Goal: Browse casually

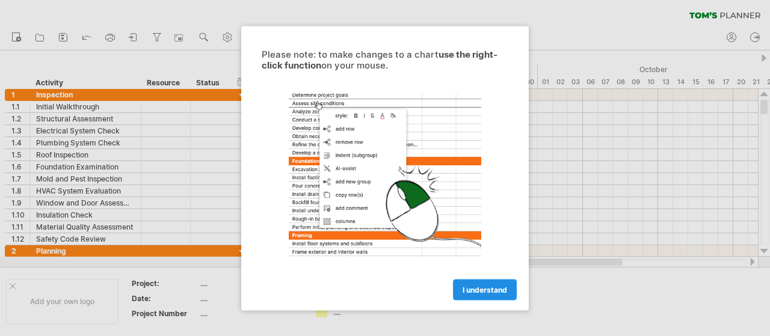
click at [493, 285] on span "I understand" at bounding box center [485, 289] width 45 height 9
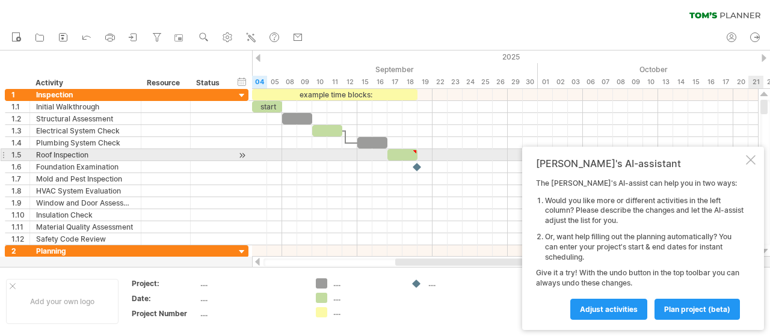
click at [747, 164] on div at bounding box center [751, 160] width 10 height 10
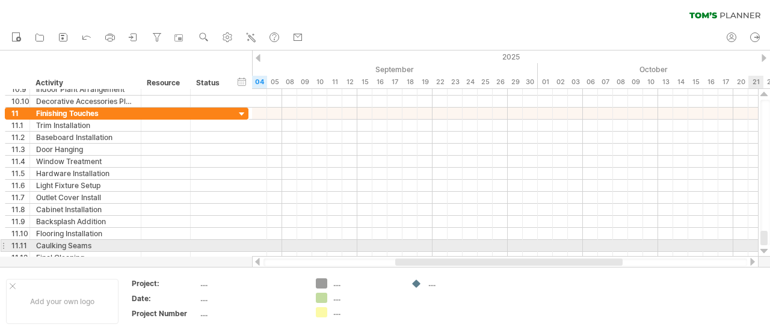
drag, startPoint x: 767, startPoint y: 107, endPoint x: 769, endPoint y: 249, distance: 142.0
click at [769, 249] on div at bounding box center [764, 173] width 13 height 168
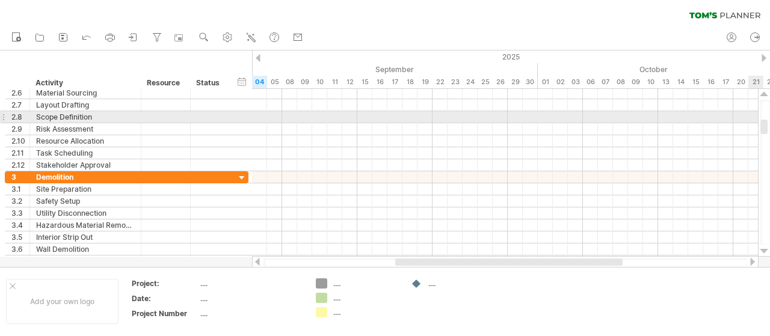
drag, startPoint x: 764, startPoint y: 236, endPoint x: 770, endPoint y: 125, distance: 111.4
click at [770, 125] on div at bounding box center [766, 173] width 10 height 146
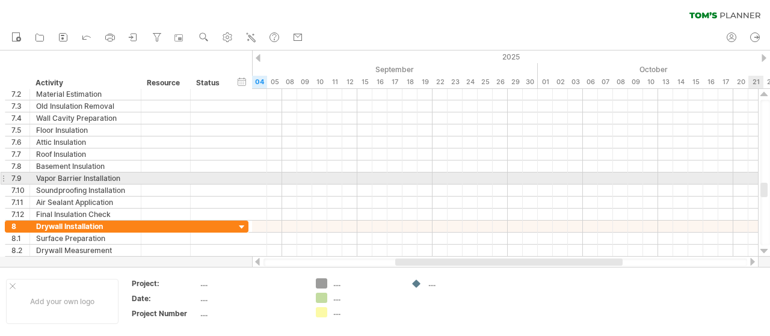
drag, startPoint x: 765, startPoint y: 126, endPoint x: 770, endPoint y: 189, distance: 63.3
click at [770, 189] on div at bounding box center [766, 173] width 10 height 146
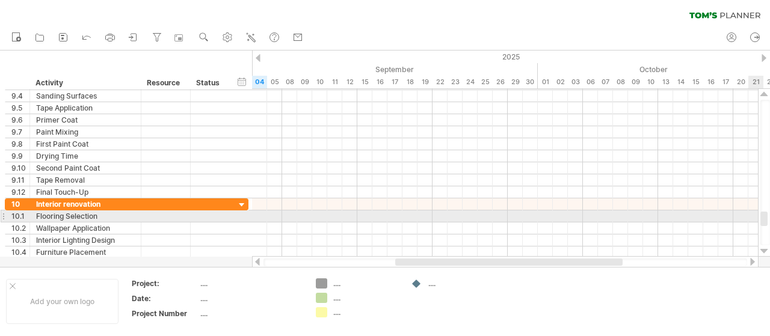
drag, startPoint x: 765, startPoint y: 190, endPoint x: 770, endPoint y: 217, distance: 28.0
click at [770, 217] on div at bounding box center [766, 173] width 10 height 146
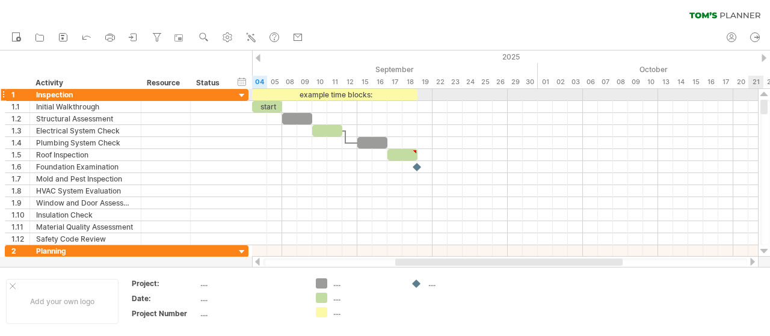
drag, startPoint x: 765, startPoint y: 218, endPoint x: 757, endPoint y: 94, distance: 124.2
click at [757, 94] on div "Trying to reach [DOMAIN_NAME] Connected again... 0% clear filter new 1" at bounding box center [385, 168] width 770 height 336
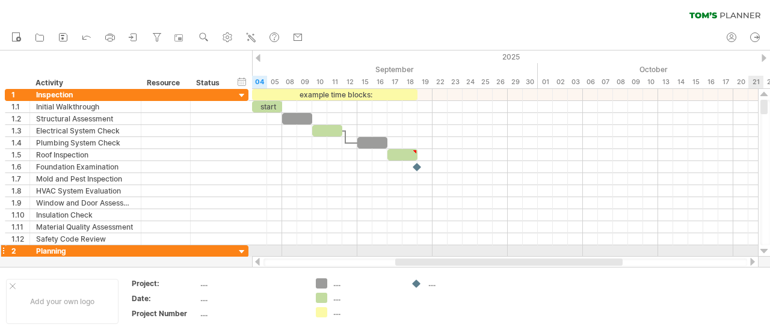
click at [763, 252] on div at bounding box center [765, 252] width 8 height 10
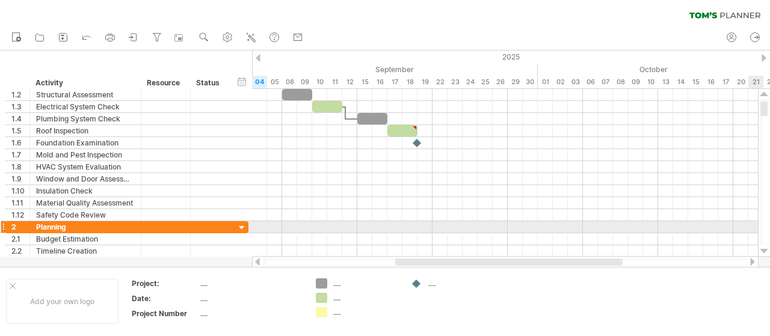
click at [763, 252] on div at bounding box center [765, 252] width 8 height 10
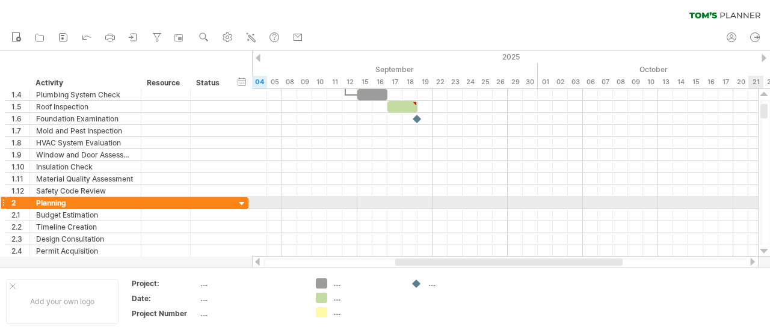
click at [763, 252] on div at bounding box center [765, 252] width 8 height 10
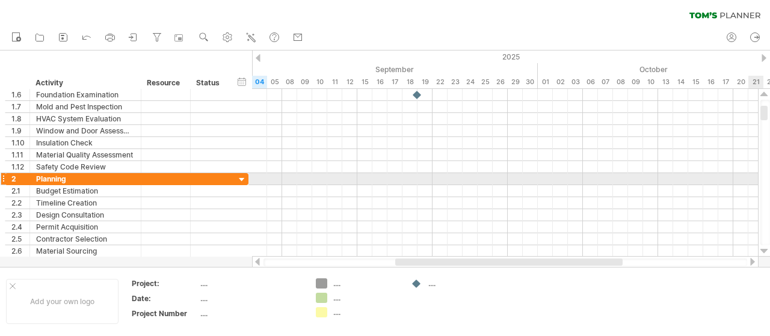
click at [763, 252] on div at bounding box center [765, 252] width 8 height 10
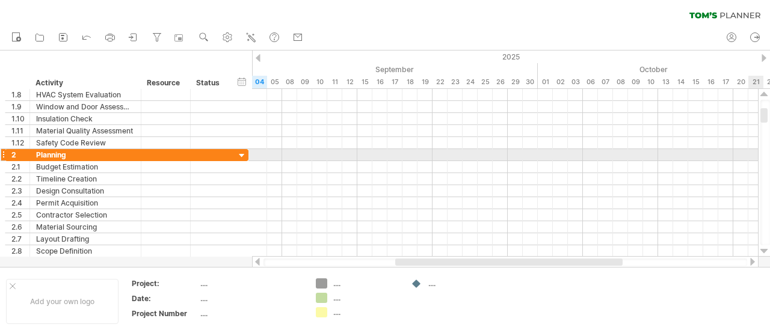
click at [763, 252] on div at bounding box center [765, 252] width 8 height 10
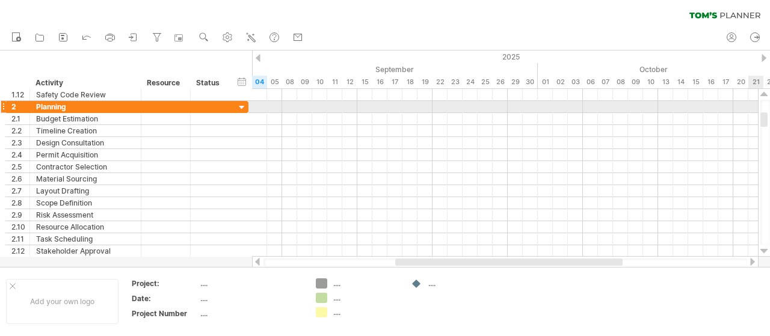
click at [763, 252] on div at bounding box center [765, 252] width 8 height 10
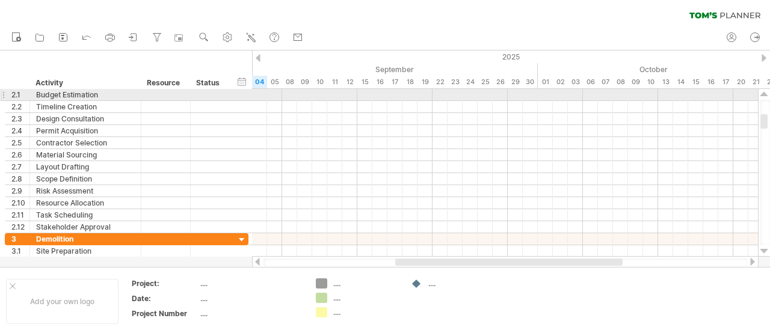
click at [764, 95] on div at bounding box center [765, 95] width 8 height 10
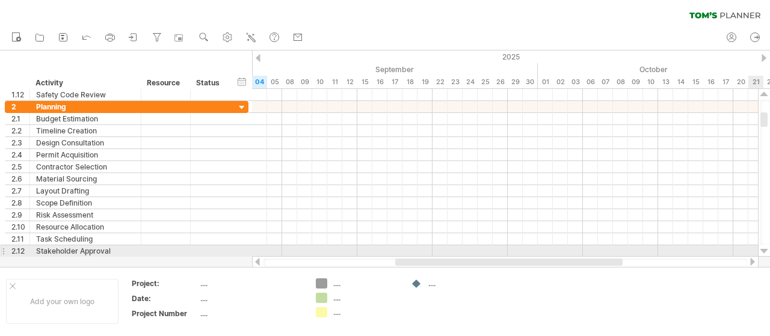
click at [767, 252] on div at bounding box center [765, 252] width 8 height 10
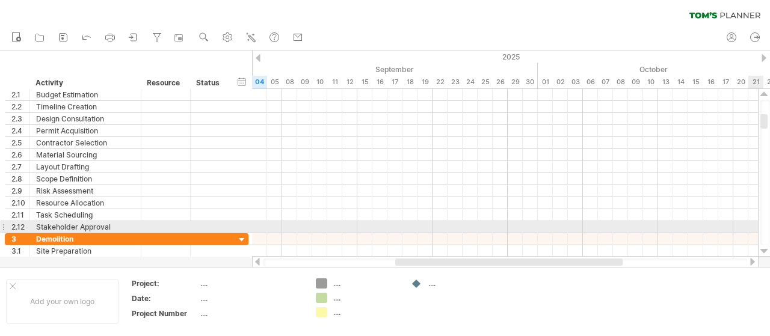
click at [767, 252] on div at bounding box center [765, 252] width 8 height 10
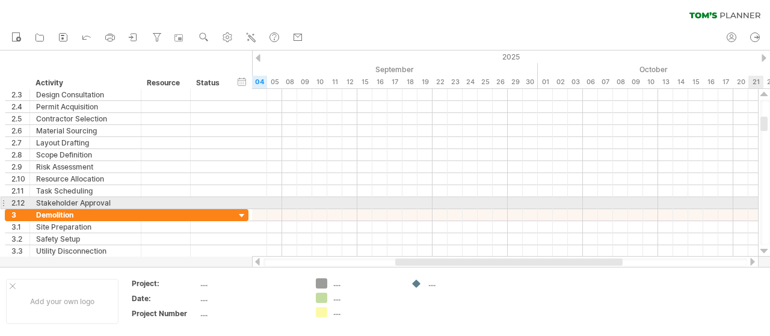
click at [767, 252] on div at bounding box center [765, 252] width 8 height 10
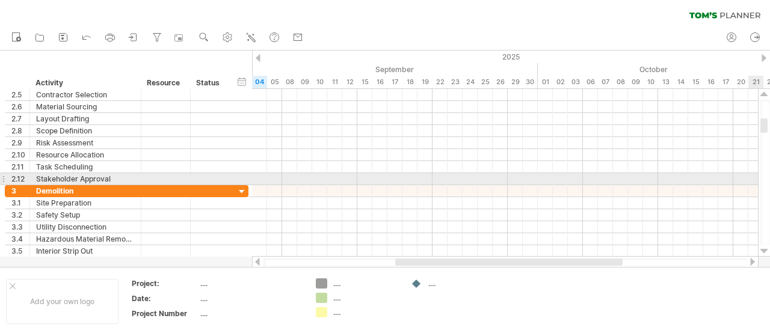
click at [767, 252] on div at bounding box center [765, 252] width 8 height 10
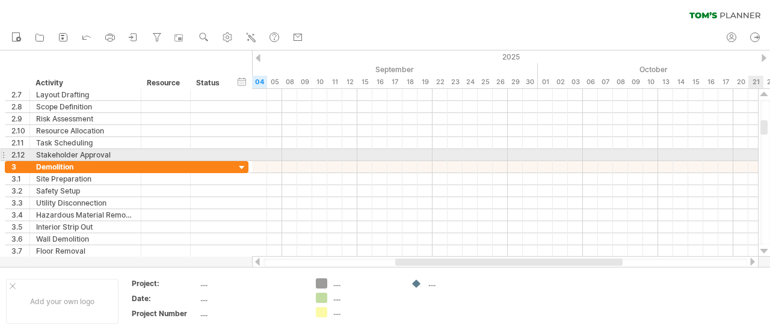
click at [767, 252] on div at bounding box center [765, 252] width 8 height 10
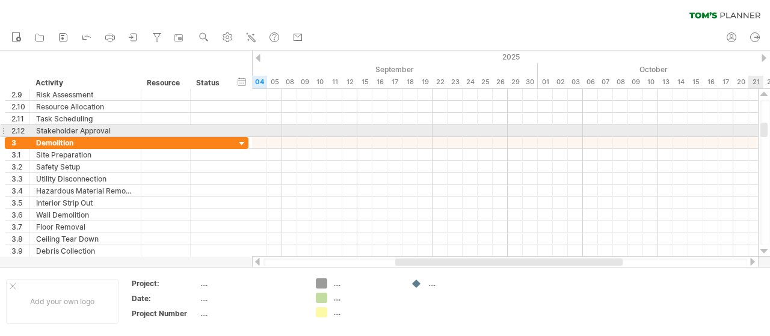
click at [767, 252] on div at bounding box center [765, 252] width 8 height 10
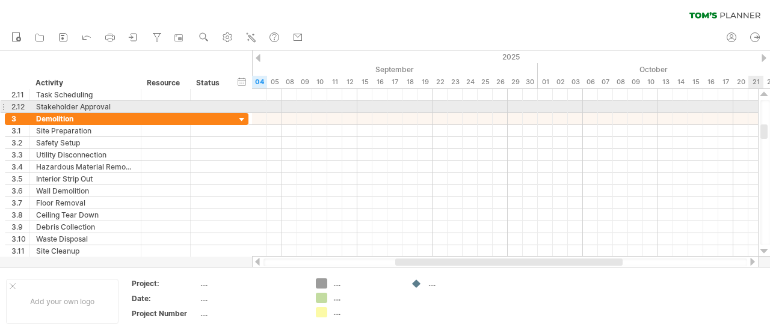
click at [767, 252] on div at bounding box center [765, 252] width 8 height 10
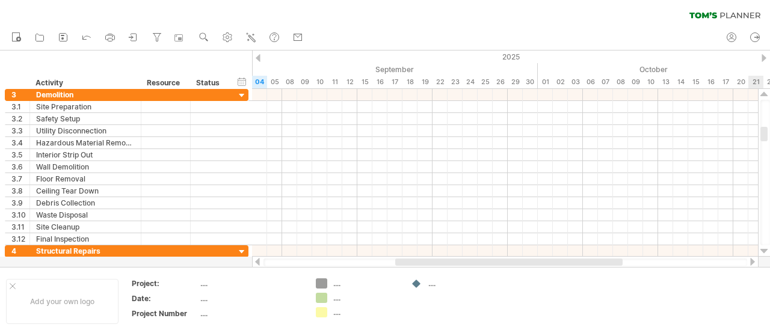
click at [767, 252] on div at bounding box center [765, 252] width 8 height 10
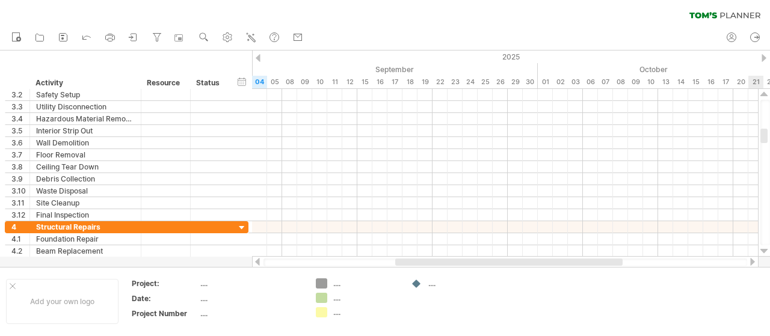
click at [767, 252] on div at bounding box center [765, 252] width 8 height 10
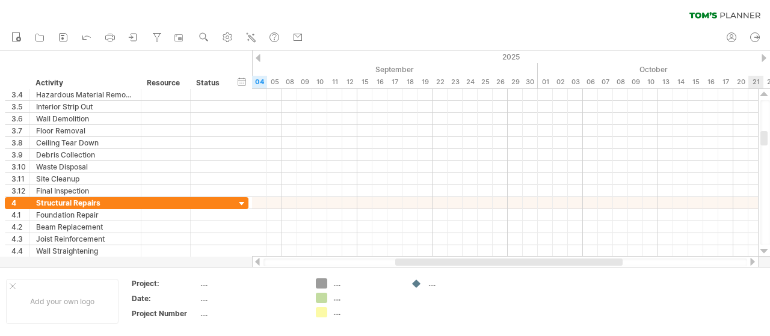
click at [767, 252] on div at bounding box center [765, 252] width 8 height 10
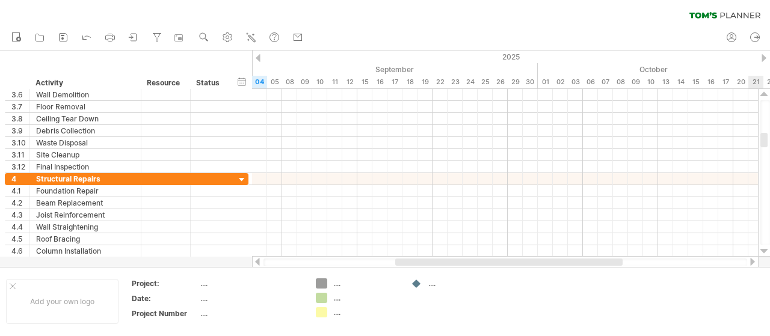
click at [767, 252] on div at bounding box center [765, 252] width 8 height 10
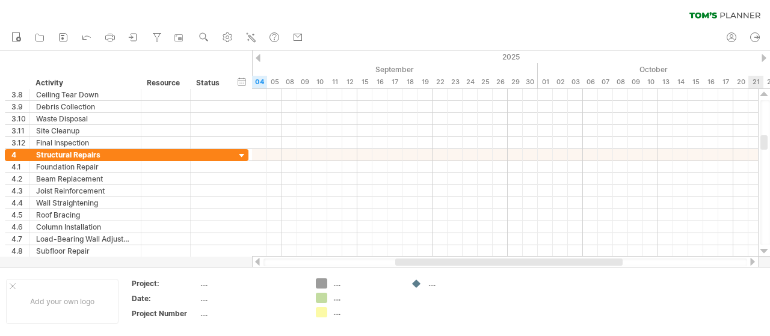
click at [767, 252] on div at bounding box center [765, 252] width 8 height 10
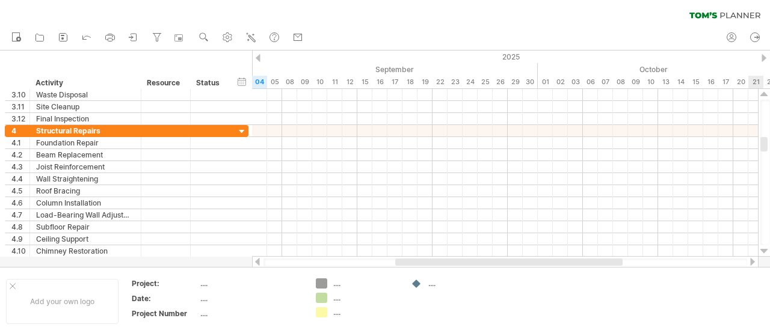
click at [767, 252] on div at bounding box center [765, 252] width 8 height 10
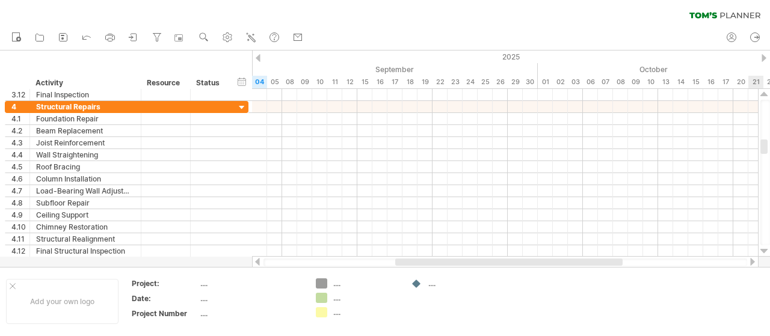
click at [767, 252] on div at bounding box center [765, 252] width 8 height 10
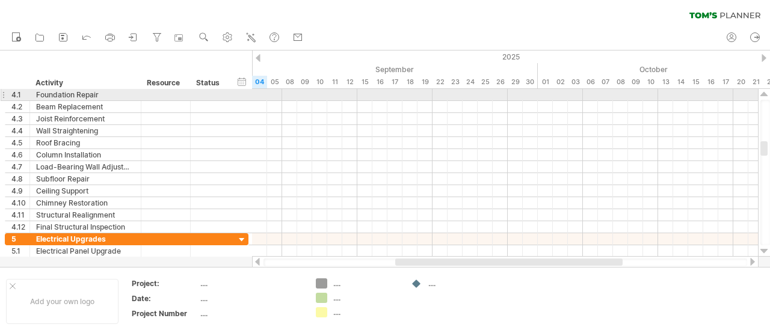
click at [765, 94] on div at bounding box center [765, 95] width 8 height 10
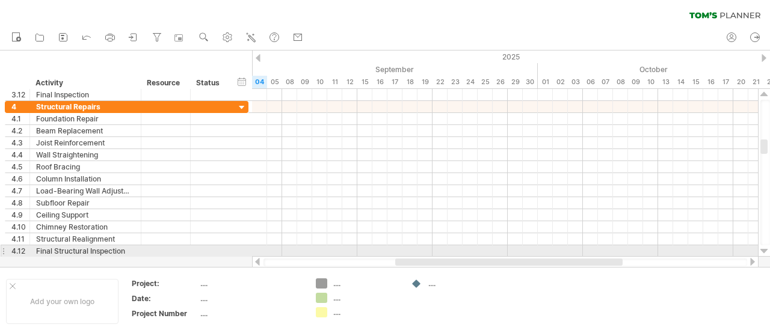
click at [764, 252] on div at bounding box center [765, 252] width 8 height 10
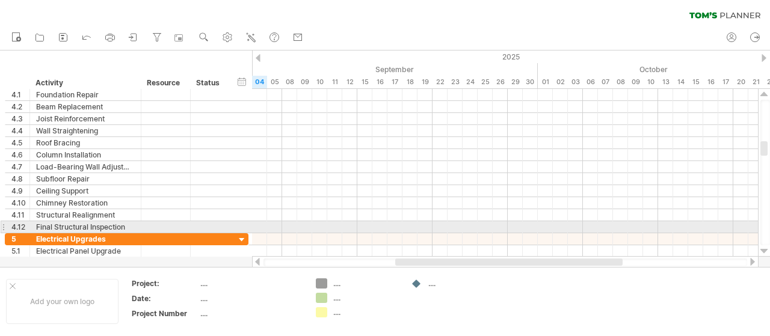
click at [764, 252] on div at bounding box center [765, 252] width 8 height 10
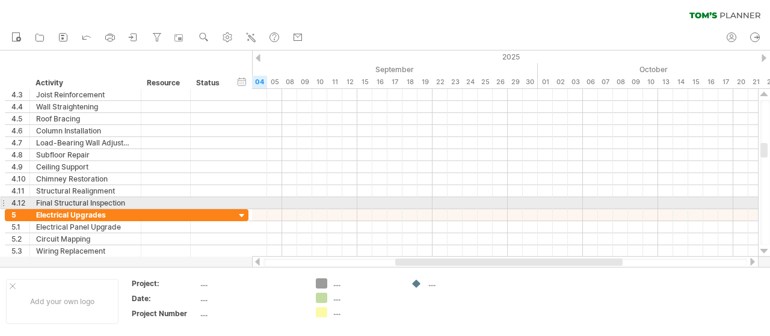
click at [764, 252] on div at bounding box center [765, 252] width 8 height 10
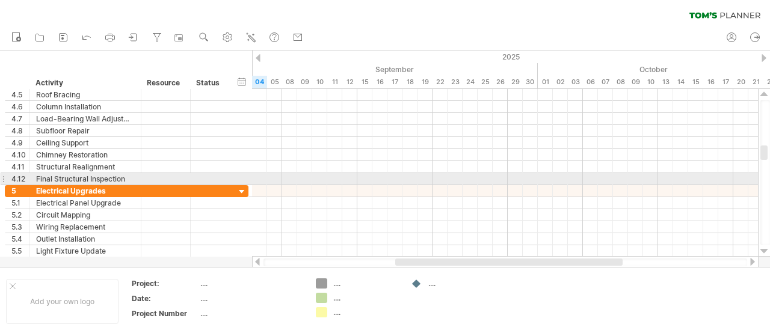
click at [764, 252] on div at bounding box center [765, 252] width 8 height 10
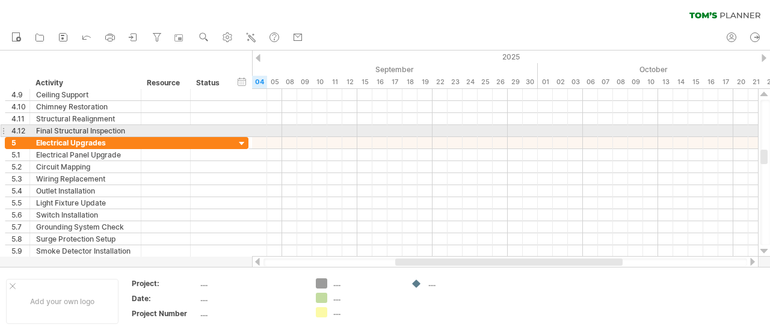
click at [764, 252] on div at bounding box center [765, 252] width 8 height 10
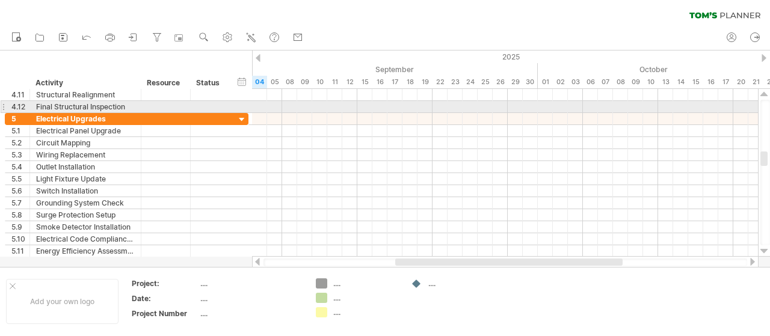
click at [764, 252] on div at bounding box center [765, 252] width 8 height 10
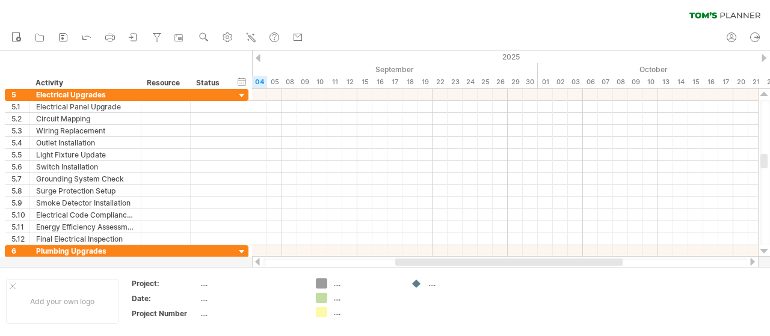
click at [764, 252] on div at bounding box center [765, 252] width 8 height 10
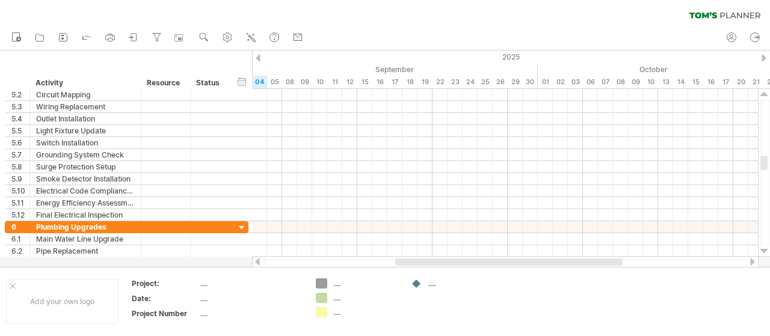
click at [764, 252] on div at bounding box center [765, 252] width 8 height 10
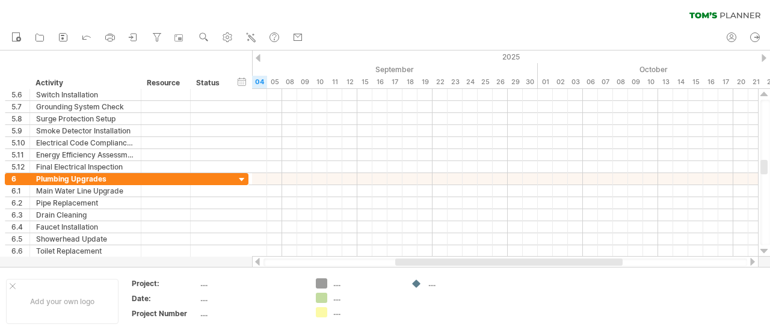
click at [764, 252] on div at bounding box center [765, 252] width 8 height 10
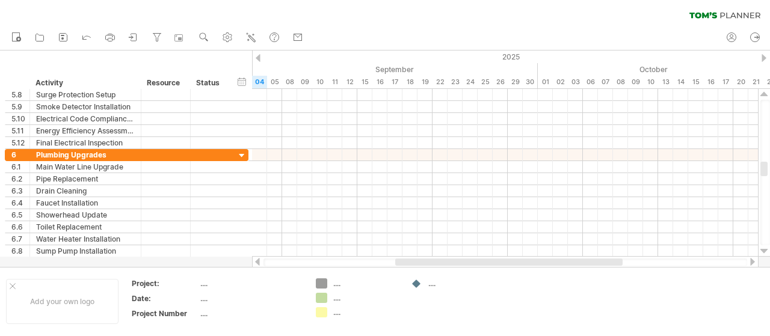
click at [764, 252] on div at bounding box center [765, 252] width 8 height 10
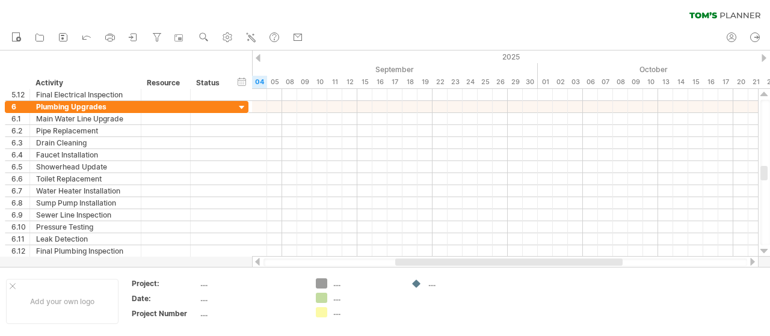
click at [764, 252] on div at bounding box center [765, 252] width 8 height 10
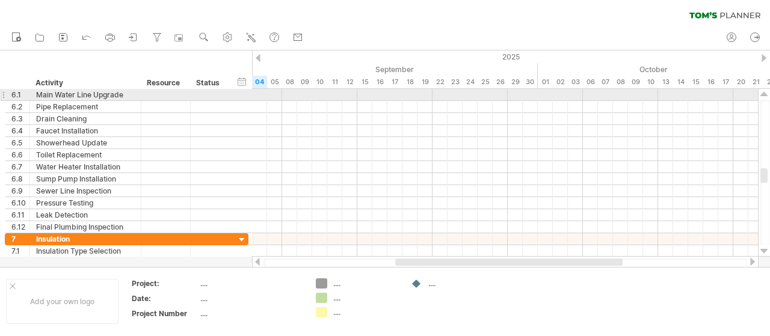
click at [765, 93] on div at bounding box center [765, 95] width 8 height 10
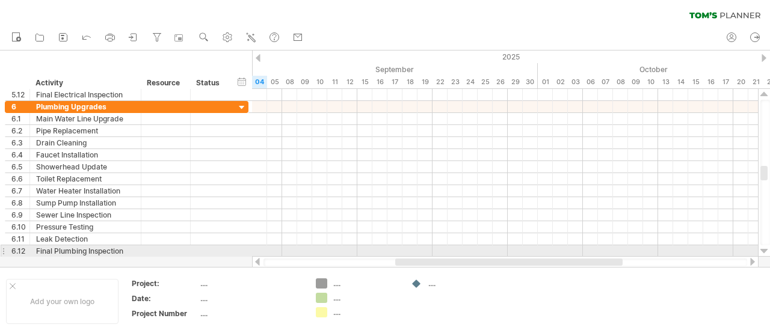
click at [763, 252] on div at bounding box center [765, 252] width 8 height 10
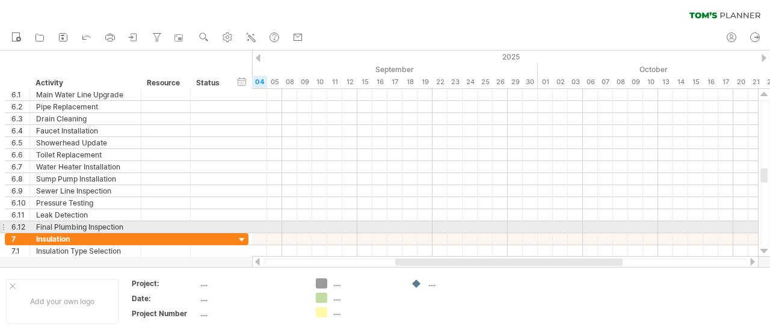
click at [763, 252] on div at bounding box center [765, 252] width 8 height 10
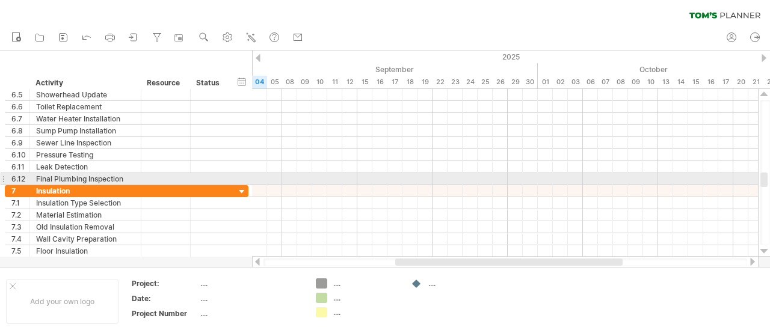
click at [763, 252] on div at bounding box center [765, 252] width 8 height 10
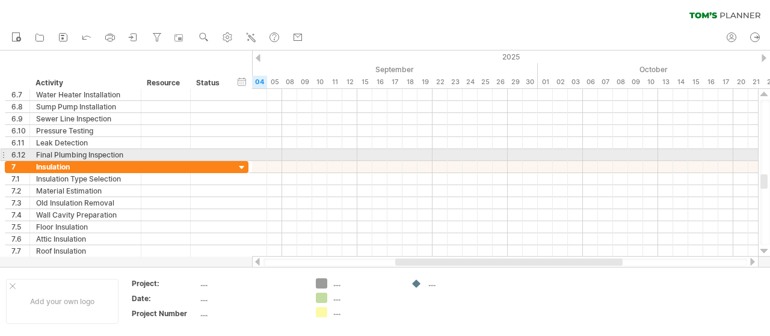
click at [763, 252] on div at bounding box center [765, 252] width 8 height 10
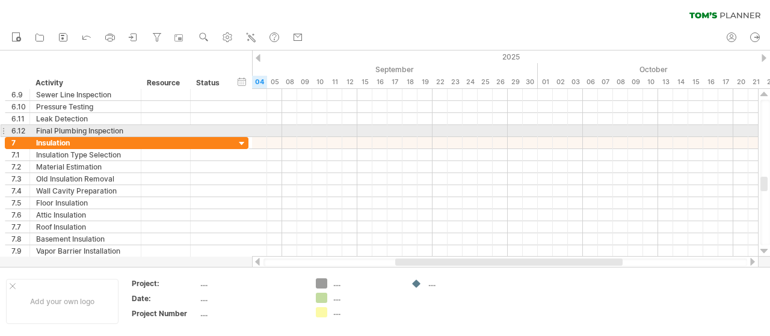
click at [763, 252] on div at bounding box center [765, 252] width 8 height 10
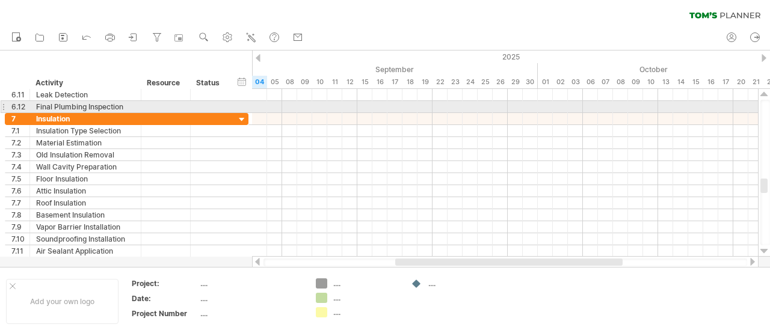
click at [763, 252] on div at bounding box center [765, 252] width 8 height 10
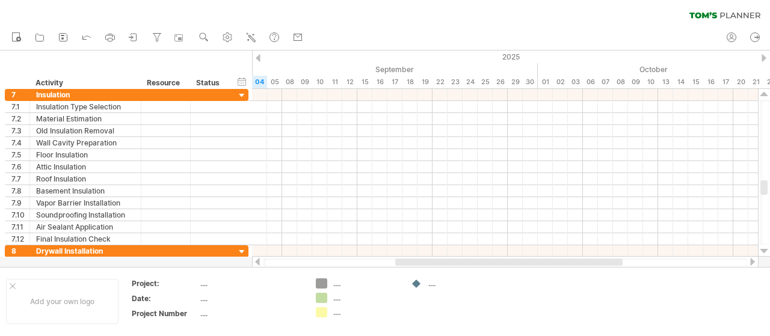
click at [763, 252] on div at bounding box center [765, 252] width 8 height 10
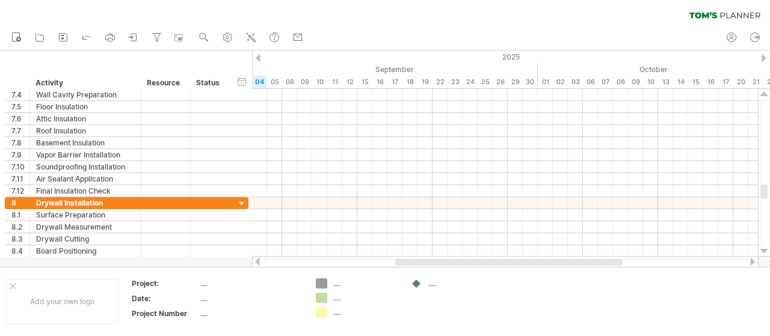
click at [763, 252] on div at bounding box center [765, 252] width 8 height 10
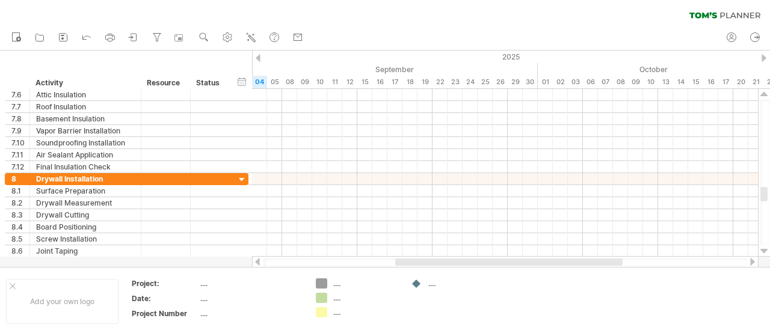
click at [763, 252] on div at bounding box center [765, 252] width 8 height 10
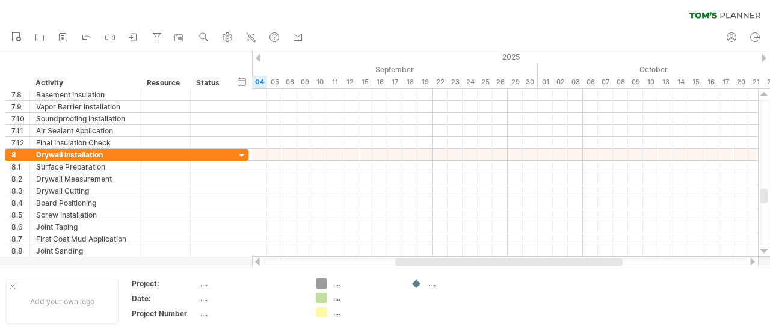
click at [763, 252] on div at bounding box center [765, 252] width 8 height 10
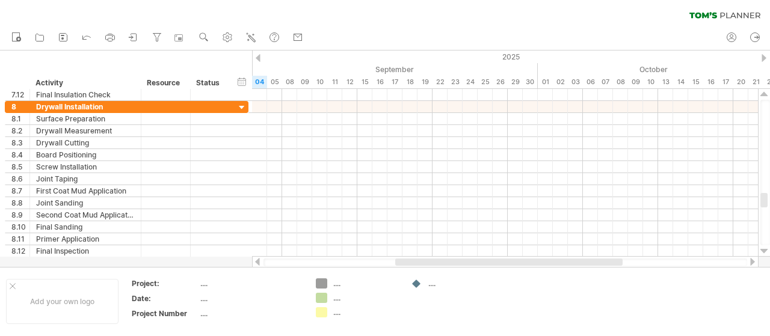
click at [763, 252] on div at bounding box center [765, 252] width 8 height 10
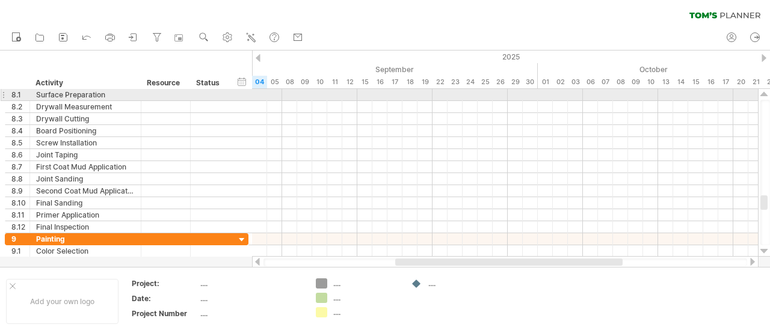
click at [762, 91] on div at bounding box center [765, 95] width 8 height 10
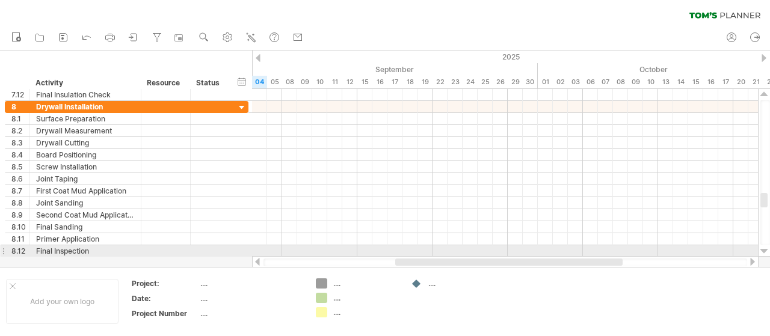
click at [764, 250] on div at bounding box center [765, 252] width 8 height 10
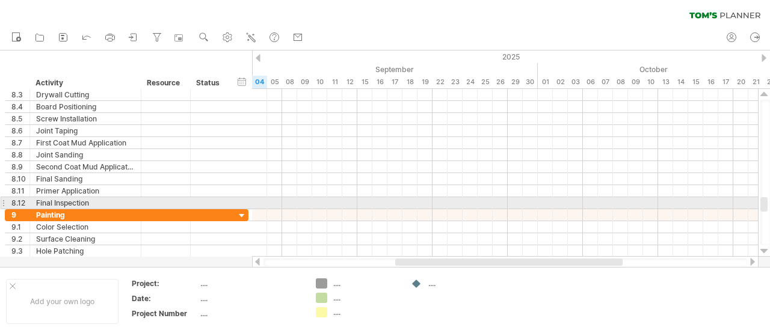
click at [764, 250] on div at bounding box center [765, 252] width 8 height 10
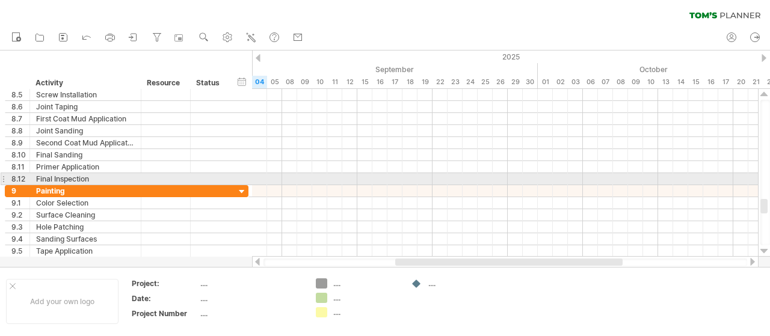
click at [764, 250] on div at bounding box center [765, 252] width 8 height 10
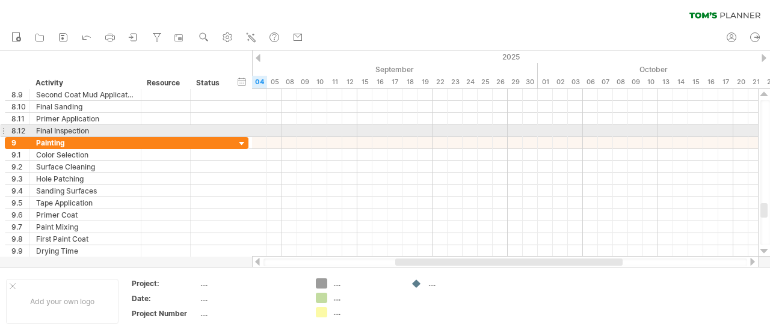
click at [764, 250] on div at bounding box center [765, 252] width 8 height 10
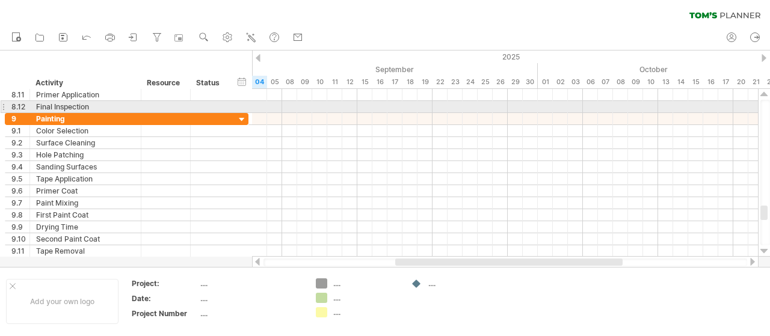
click at [764, 250] on div at bounding box center [765, 252] width 8 height 10
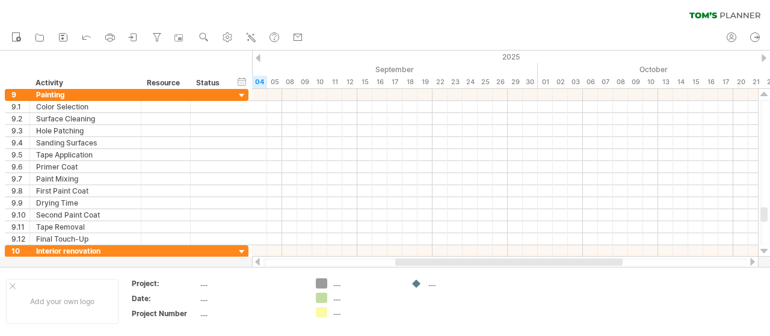
click at [764, 250] on div at bounding box center [765, 252] width 8 height 10
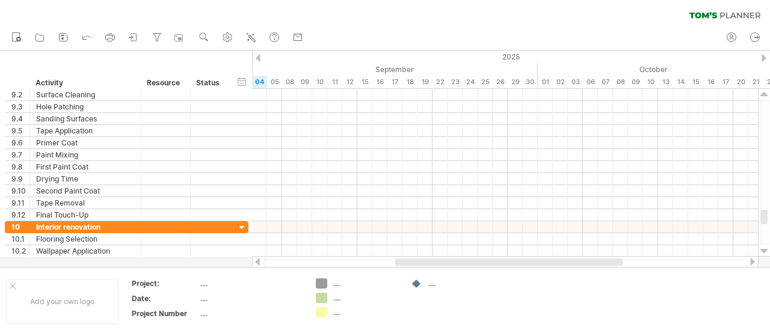
click at [764, 250] on div at bounding box center [765, 252] width 8 height 10
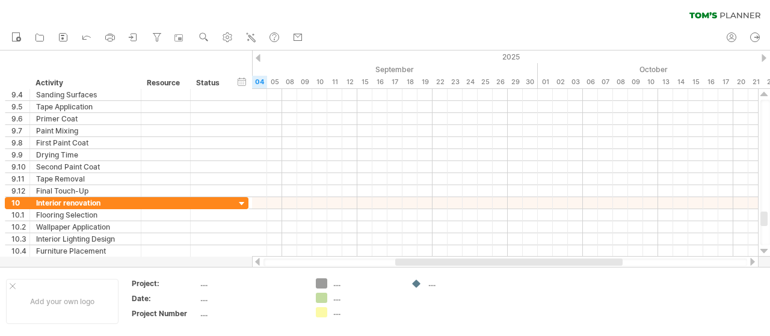
click at [764, 250] on div at bounding box center [765, 252] width 8 height 10
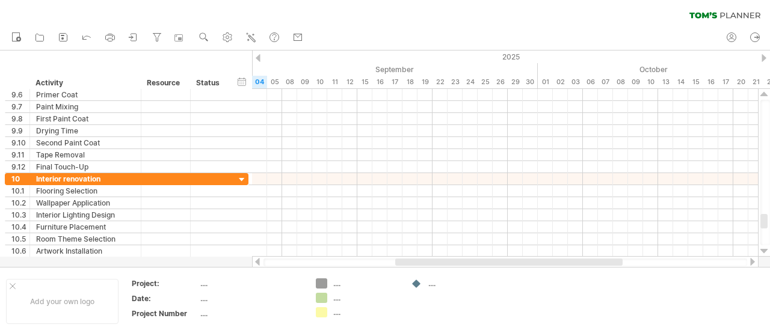
click at [764, 250] on div at bounding box center [765, 252] width 8 height 10
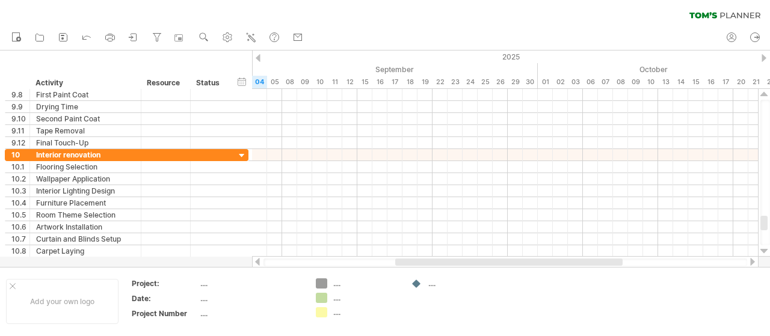
click at [764, 250] on div at bounding box center [765, 252] width 8 height 10
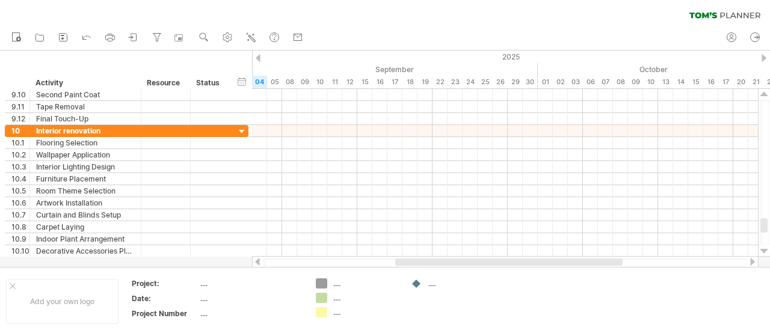
click at [764, 250] on div at bounding box center [765, 252] width 8 height 10
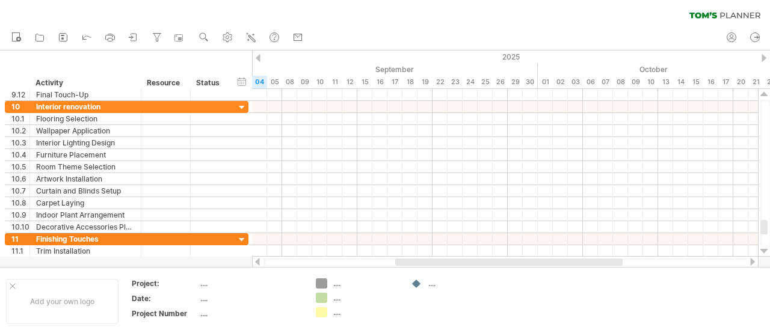
click at [764, 250] on div at bounding box center [765, 252] width 8 height 10
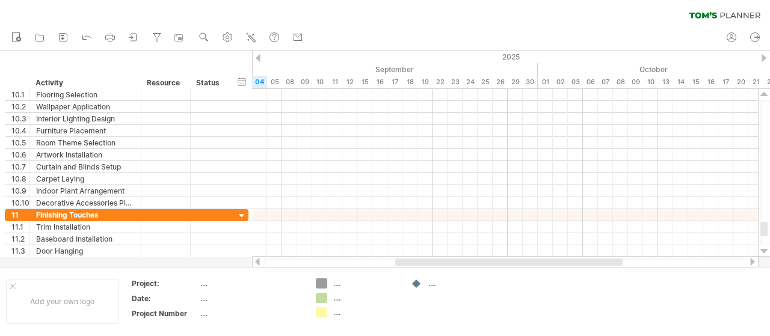
click at [764, 250] on div at bounding box center [765, 252] width 8 height 10
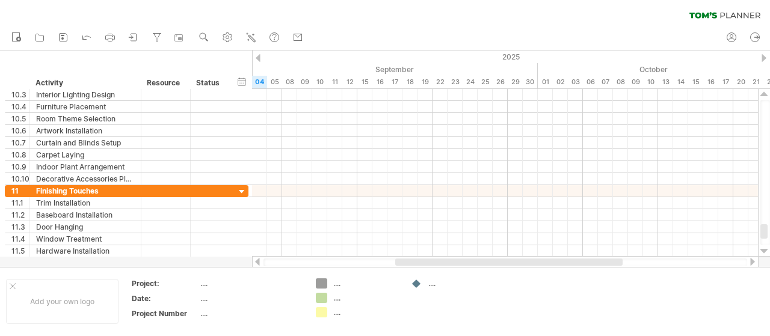
click at [764, 250] on div at bounding box center [765, 252] width 8 height 10
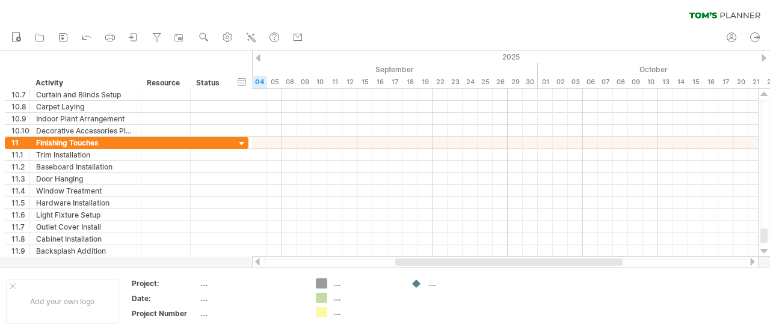
click at [764, 250] on div at bounding box center [765, 252] width 8 height 10
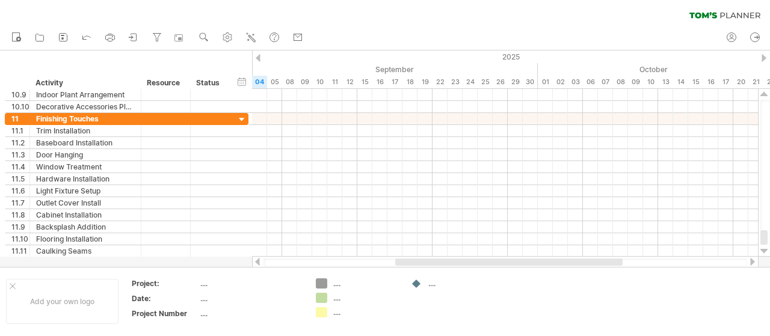
click at [764, 250] on div at bounding box center [765, 252] width 8 height 10
